Goal: Communication & Community: Share content

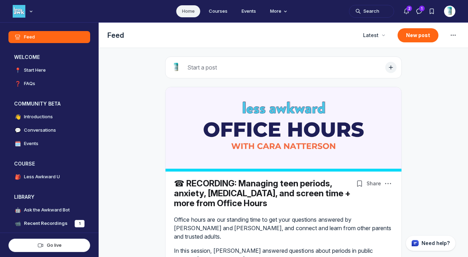
scroll to position [1834, 1350]
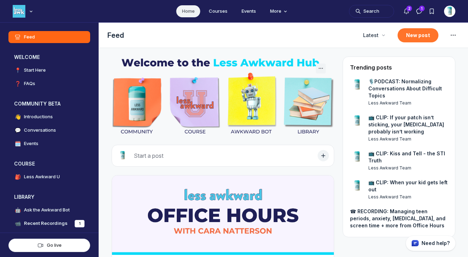
click at [411, 33] on button "New post" at bounding box center [418, 35] width 41 height 14
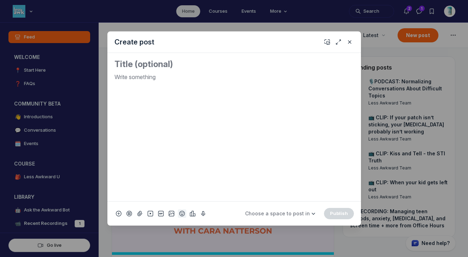
click at [181, 215] on icon "Add emoji" at bounding box center [182, 213] width 6 height 7
type input "micr"
click at [241, 115] on span "🎙️" at bounding box center [241, 113] width 11 height 10
drag, startPoint x: 129, startPoint y: 75, endPoint x: 106, endPoint y: 73, distance: 23.0
click at [106, 73] on div "Create post 🎙️ Choose a space to post in WELCOME 📍 Start Here ❓ FAQs COMMUNITY …" at bounding box center [135, 128] width 271 height 257
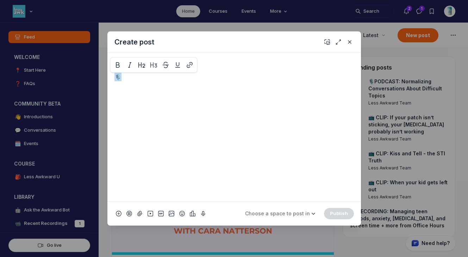
copy p "🎙️"
click at [117, 65] on textarea "Quick post modal" at bounding box center [235, 64] width 240 height 11
paste textarea "🎙️"
paste textarea "Back to School Battles"
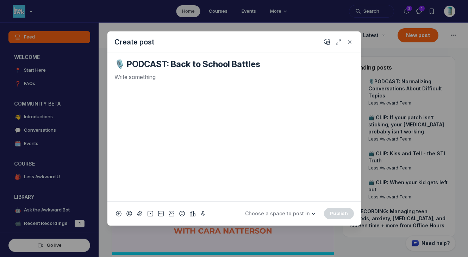
type textarea "🎙️ PODCAST: Back to School Battles"
click at [149, 77] on p "Quick post modal" at bounding box center [235, 77] width 240 height 8
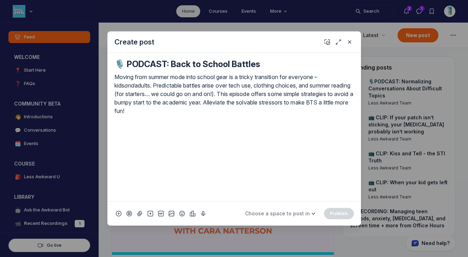
click at [114, 78] on div "🎙️ PODCAST: Back to School Battles Moving from summer mode into school gear is …" at bounding box center [235, 127] width 254 height 148
click at [116, 76] on p "Moving from summer mode into school gear is a tricky transition for everyone – …" at bounding box center [235, 94] width 240 height 42
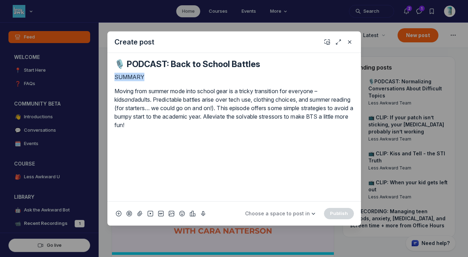
drag, startPoint x: 150, startPoint y: 76, endPoint x: 112, endPoint y: 76, distance: 37.7
click at [112, 76] on div "🎙️ PODCAST: Back to School Battles SUMMARY Moving from summer mode into school …" at bounding box center [235, 127] width 254 height 148
click at [204, 124] on p "Moving from summer mode into school gear is a tricky transition for everyone – …" at bounding box center [235, 108] width 240 height 42
drag, startPoint x: 155, startPoint y: 136, endPoint x: 113, endPoint y: 139, distance: 41.7
click at [113, 139] on div "🎙️ PODCAST: Back to School Battles SUMMARY Moving from summer mode into school …" at bounding box center [235, 127] width 254 height 148
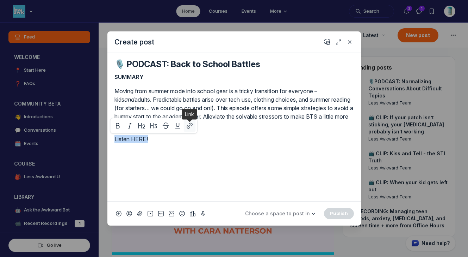
click at [192, 125] on icon "Quick post modal" at bounding box center [189, 125] width 7 height 7
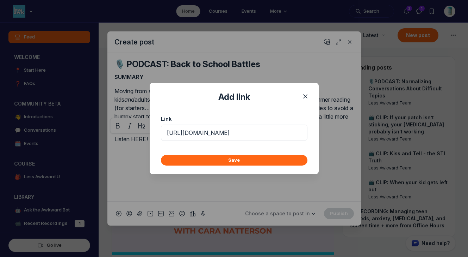
scroll to position [0, 121]
type input "[URL][DOMAIN_NAME]"
click at [207, 159] on button "Save" at bounding box center [234, 160] width 147 height 11
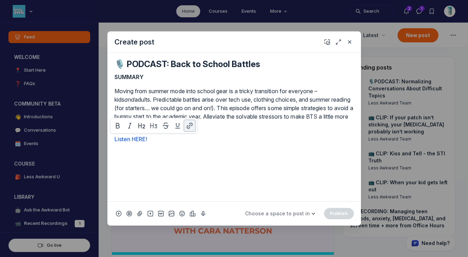
scroll to position [0, 0]
click at [207, 159] on div "SUMMARY Moving from summer mode into school gear is a tricky transition for eve…" at bounding box center [235, 134] width 240 height 123
drag, startPoint x: 159, startPoint y: 143, endPoint x: 108, endPoint y: 143, distance: 51.5
click at [108, 143] on div "🎙️ PODCAST: Back to School Battles SUMMARY Moving from summer mode into school …" at bounding box center [235, 127] width 254 height 148
drag, startPoint x: 164, startPoint y: 137, endPoint x: 114, endPoint y: 137, distance: 50.4
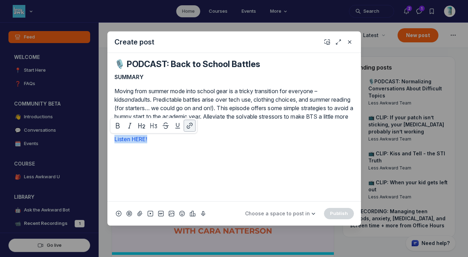
click at [114, 137] on div "🎙️ PODCAST: Back to School Battles SUMMARY Moving from summer mode into school …" at bounding box center [235, 127] width 254 height 148
copy link "Listen HERE!"
click at [179, 142] on p "Listen HERE!" at bounding box center [235, 139] width 240 height 8
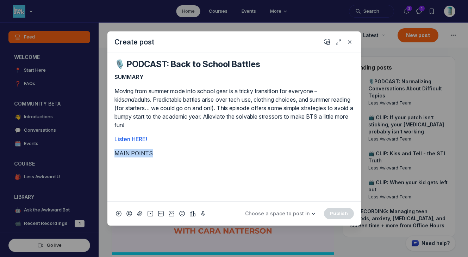
drag, startPoint x: 164, startPoint y: 151, endPoint x: 111, endPoint y: 151, distance: 52.9
click at [111, 151] on div "🎙️ PODCAST: Back to School Battles SUMMARY Moving from summer mode into school …" at bounding box center [235, 127] width 254 height 148
click at [160, 166] on div "SUMMARY Moving from summer mode into school gear is a tricky transition for eve…" at bounding box center [235, 134] width 240 height 123
click at [163, 154] on p "MAIN POINTS" at bounding box center [235, 153] width 240 height 8
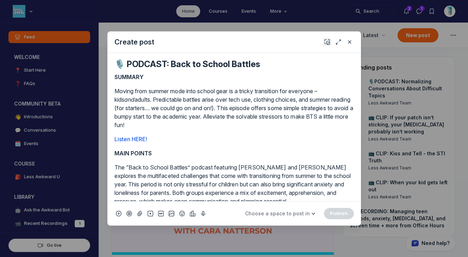
click at [324, 41] on button "Add cover" at bounding box center [327, 42] width 8 height 8
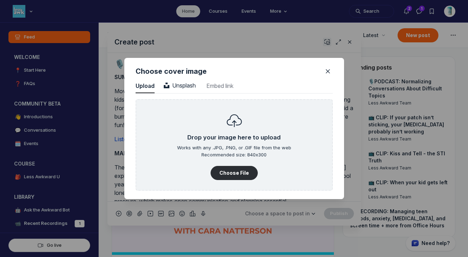
scroll to position [952, 1794]
click at [236, 166] on button "Choose File" at bounding box center [234, 173] width 47 height 14
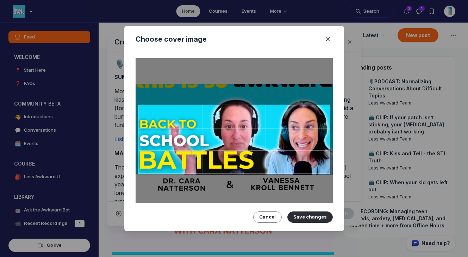
click at [290, 145] on div at bounding box center [234, 139] width 192 height 69
click at [305, 213] on button "Save changes" at bounding box center [310, 216] width 45 height 11
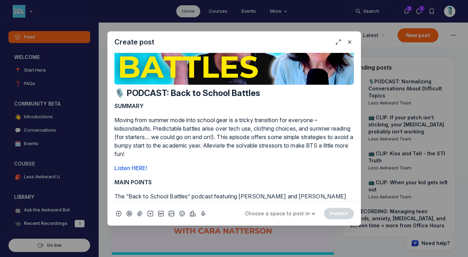
scroll to position [0, 0]
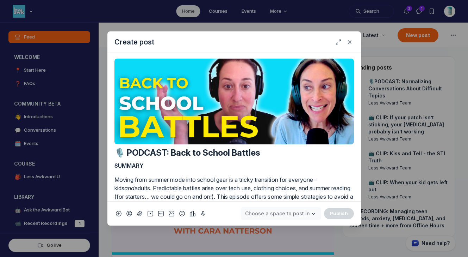
click at [300, 211] on span "Choose a space to post in" at bounding box center [277, 213] width 65 height 6
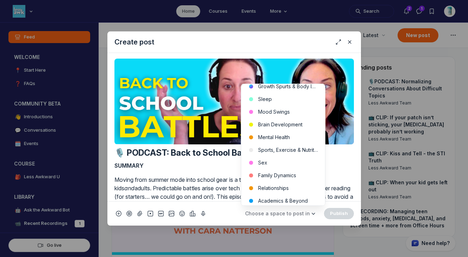
scroll to position [246, 0]
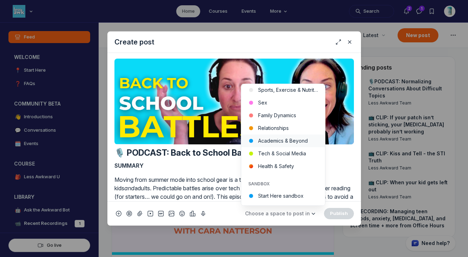
click at [301, 144] on button "Academics & Beyond" at bounding box center [283, 140] width 84 height 13
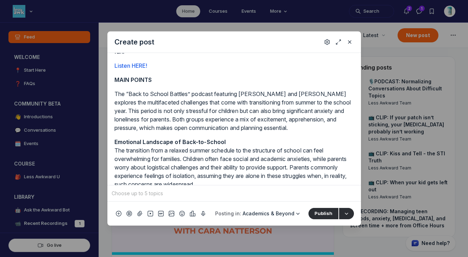
scroll to position [192, 0]
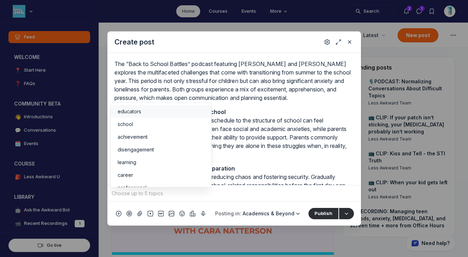
click at [245, 190] on input "Quick post modal" at bounding box center [234, 193] width 248 height 11
click at [138, 121] on div "school" at bounding box center [161, 124] width 87 height 7
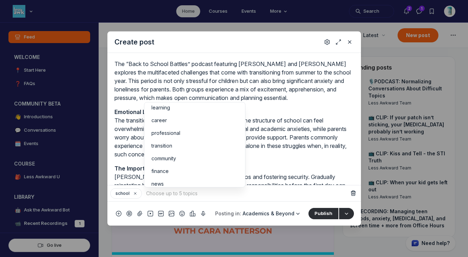
scroll to position [47, 0]
click at [213, 146] on li "transition" at bounding box center [195, 141] width 101 height 13
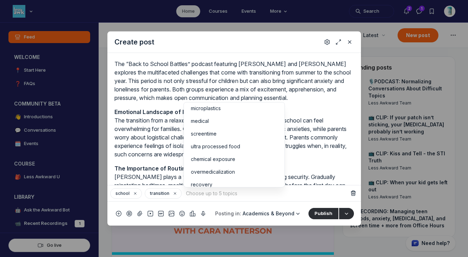
scroll to position [149, 0]
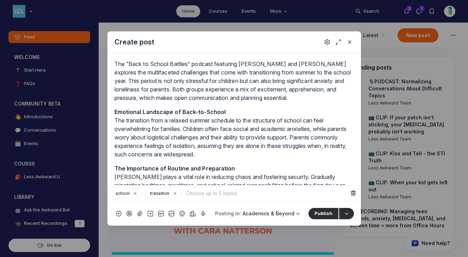
click at [255, 194] on input "Quick post modal" at bounding box center [267, 193] width 164 height 11
type input "back to school"
type input "routine"
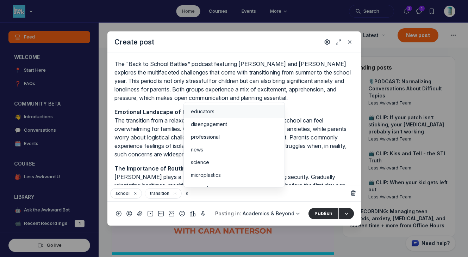
type input "s"
click at [256, 111] on div "educators" at bounding box center [234, 111] width 87 height 7
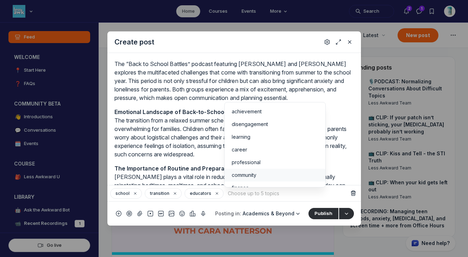
click at [278, 175] on div "community" at bounding box center [275, 174] width 87 height 7
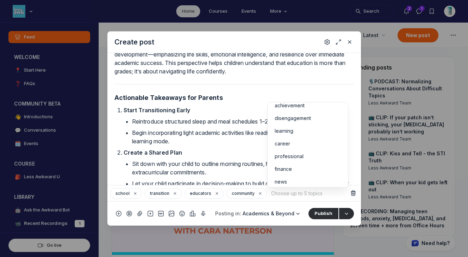
scroll to position [0, 0]
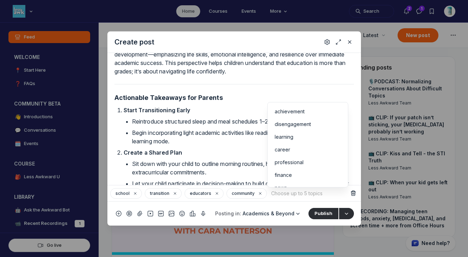
click at [228, 125] on p "Reintroduce structured sleep and meal schedules 1–2 weeks before school starts." at bounding box center [243, 121] width 222 height 8
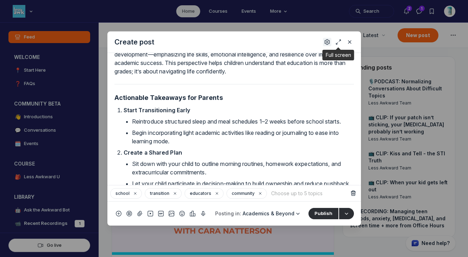
click at [330, 40] on icon "Settings" at bounding box center [328, 41] width 6 height 7
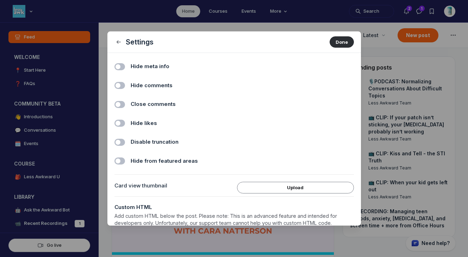
click at [123, 87] on label "Toggle switch" at bounding box center [120, 85] width 11 height 7
click at [0, 0] on input "Hide comments" at bounding box center [0, 0] width 0 height 0
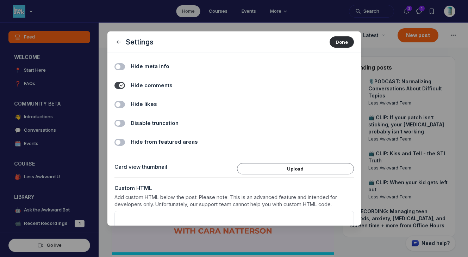
click at [122, 105] on label "Toggle switch" at bounding box center [120, 104] width 11 height 7
click at [0, 0] on input "Hide likes" at bounding box center [0, 0] width 0 height 0
click at [339, 46] on button "Done" at bounding box center [342, 41] width 24 height 11
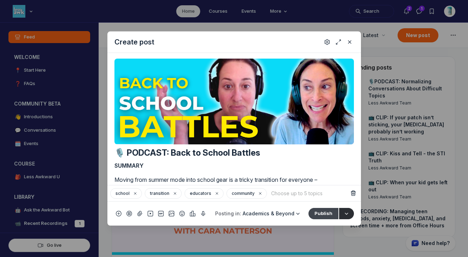
click at [320, 210] on button "Publish" at bounding box center [324, 213] width 30 height 11
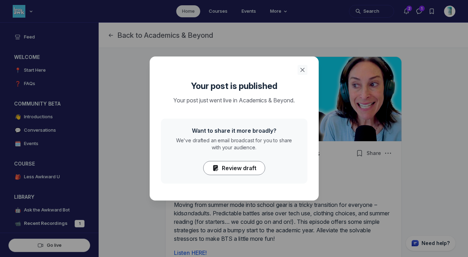
click at [302, 68] on icon "Close" at bounding box center [302, 69] width 7 height 7
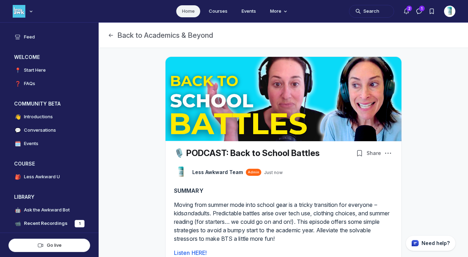
click at [189, 10] on link "Home" at bounding box center [189, 11] width 24 height 12
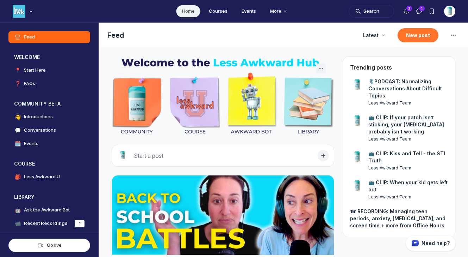
click at [413, 31] on button "New post" at bounding box center [418, 35] width 41 height 14
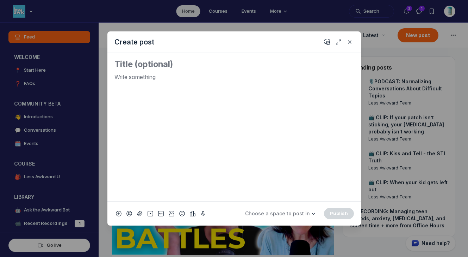
click at [208, 82] on div "Quick post modal" at bounding box center [235, 134] width 240 height 123
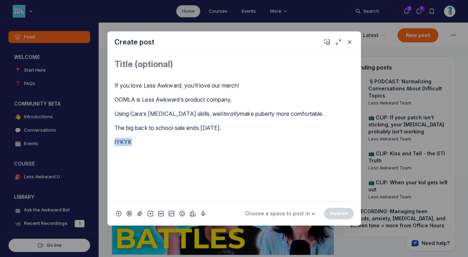
drag, startPoint x: 157, startPoint y: 146, endPoint x: 103, endPoint y: 140, distance: 54.6
click at [103, 140] on div "Create post If you love Less Awkward, you’ll love our merch! OOMLA is Less Awkw…" at bounding box center [135, 128] width 271 height 257
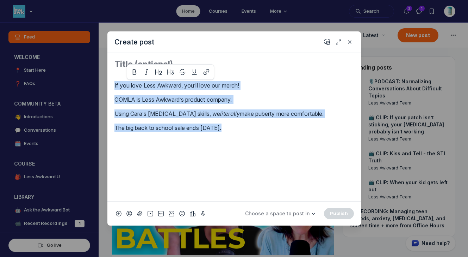
drag, startPoint x: 248, startPoint y: 131, endPoint x: 113, endPoint y: 84, distance: 142.6
click at [113, 84] on div "If you love Less Awkward, you’ll love our merch! OOMLA is Less Awkward’s produc…" at bounding box center [235, 127] width 254 height 148
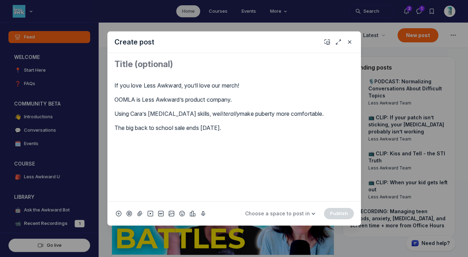
click at [174, 155] on div "If you love Less Awkward, you’ll love our merch! OOMLA is Less Awkward’s produc…" at bounding box center [235, 134] width 240 height 123
click at [193, 71] on div "Quick post modal" at bounding box center [235, 66] width 240 height 14
click at [188, 60] on textarea "Quick post modal" at bounding box center [235, 64] width 240 height 11
click at [183, 211] on icon "Add emoji" at bounding box center [182, 213] width 6 height 7
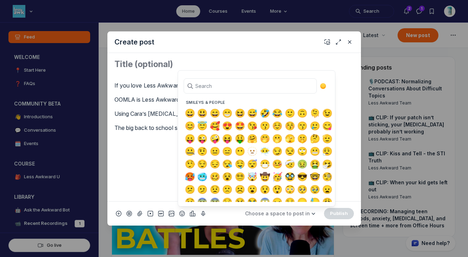
type input "s"
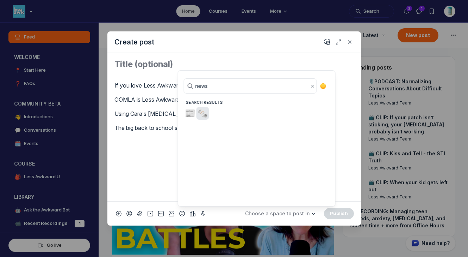
type input "news"
click at [206, 113] on span "🗞️" at bounding box center [203, 113] width 11 height 10
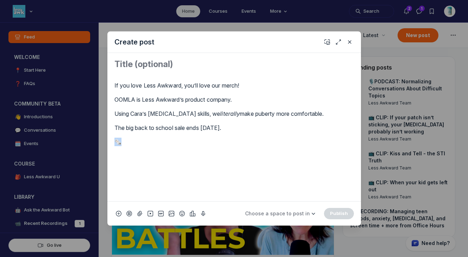
drag, startPoint x: 123, startPoint y: 140, endPoint x: 106, endPoint y: 139, distance: 17.0
click at [106, 139] on div "Create post If you love Less Awkward, you’ll love our merch! OOMLA is Less Awkw…" at bounding box center [135, 128] width 271 height 257
copy p "🗞️"
click at [135, 68] on textarea "Quick post modal" at bounding box center [235, 64] width 240 height 11
paste textarea "🗞️"
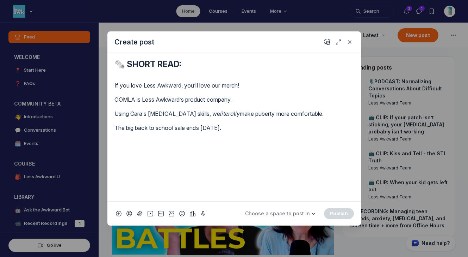
type textarea "🗞️ SHORT READ:"
click at [349, 42] on icon "Close" at bounding box center [350, 41] width 6 height 7
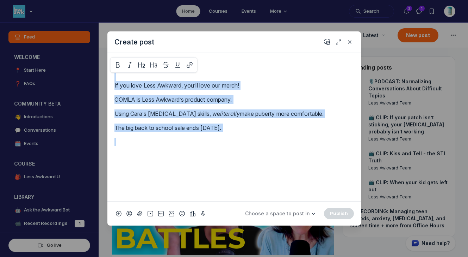
drag, startPoint x: 248, startPoint y: 139, endPoint x: 114, endPoint y: 37, distance: 168.3
click at [114, 37] on div "Create post 🗞️ SHORT READ: If you love Less Awkward, you’ll love our merch! OOM…" at bounding box center [235, 128] width 254 height 194
